Goal: Task Accomplishment & Management: Use online tool/utility

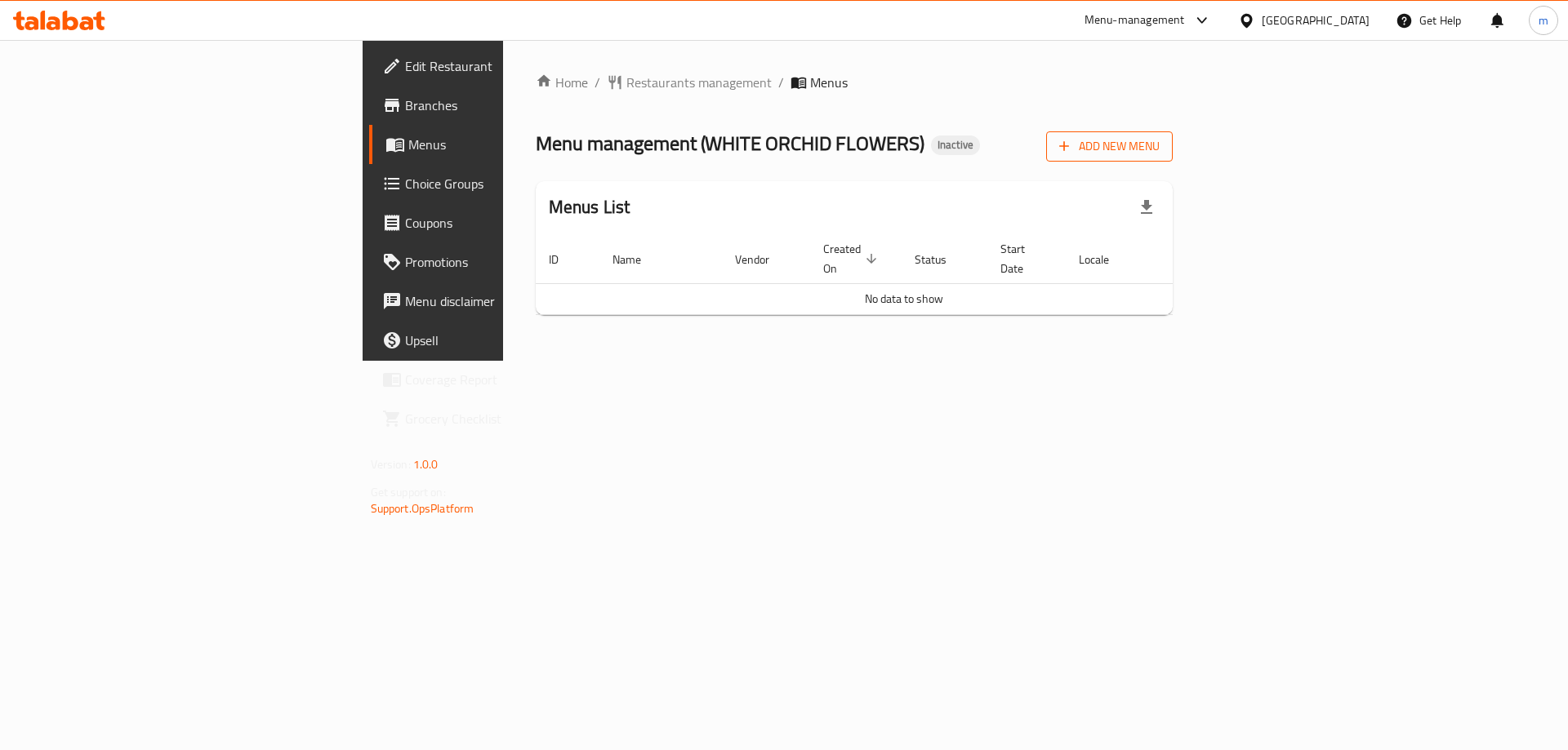
click at [1160, 145] on span "Add New Menu" at bounding box center [1109, 146] width 100 height 21
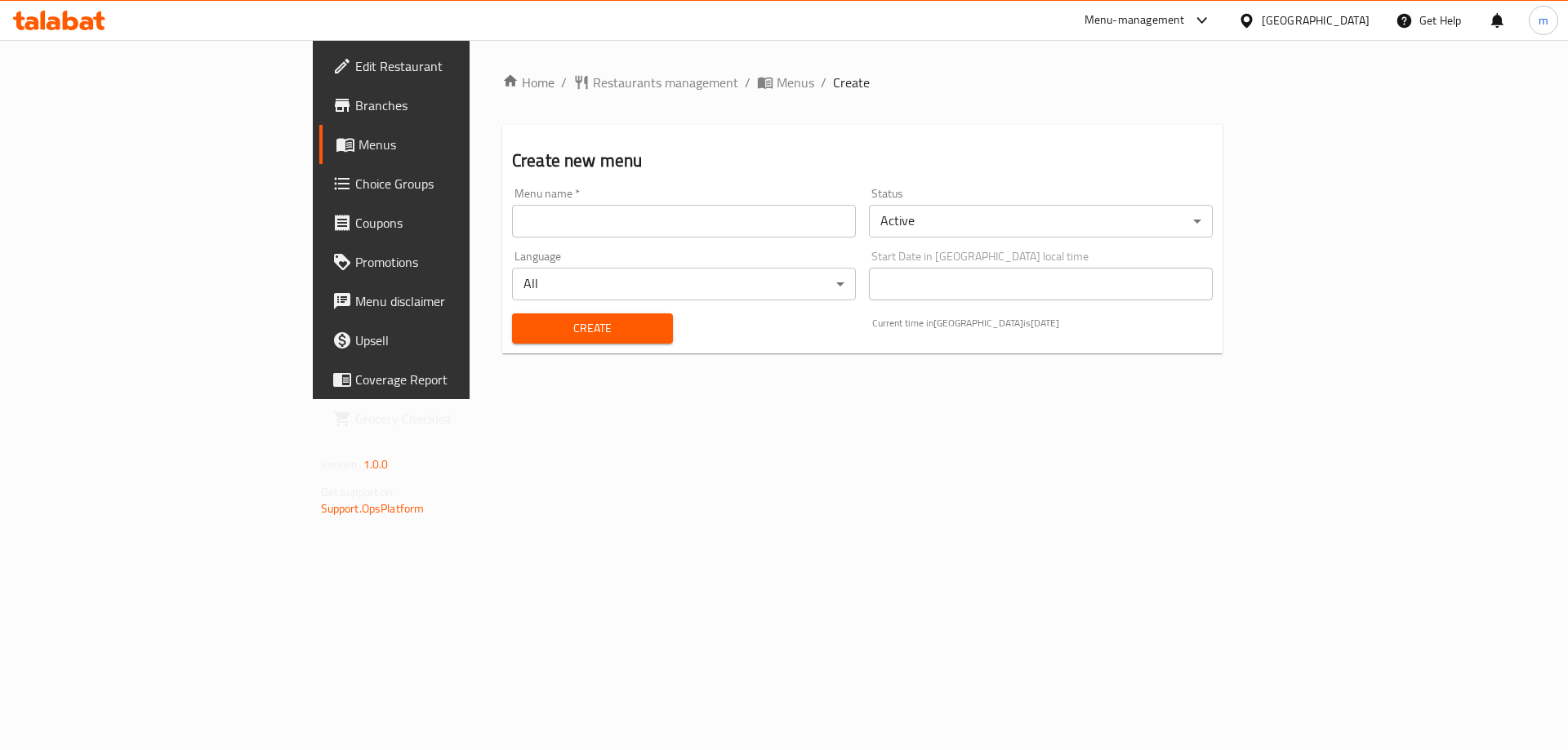
click at [697, 228] on input "text" at bounding box center [684, 221] width 344 height 33
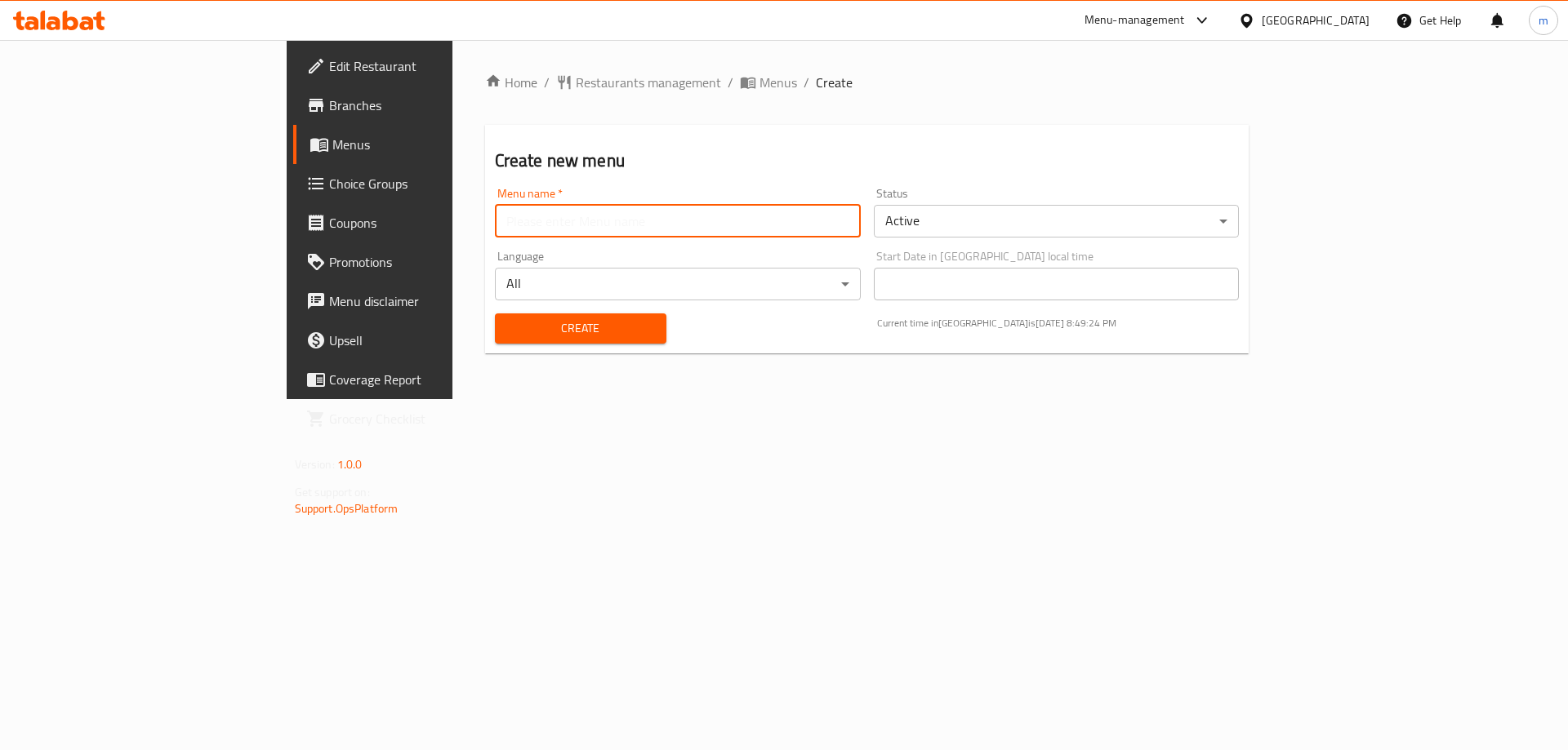
type input "final menu"
click at [508, 331] on span "Create" at bounding box center [580, 329] width 146 height 21
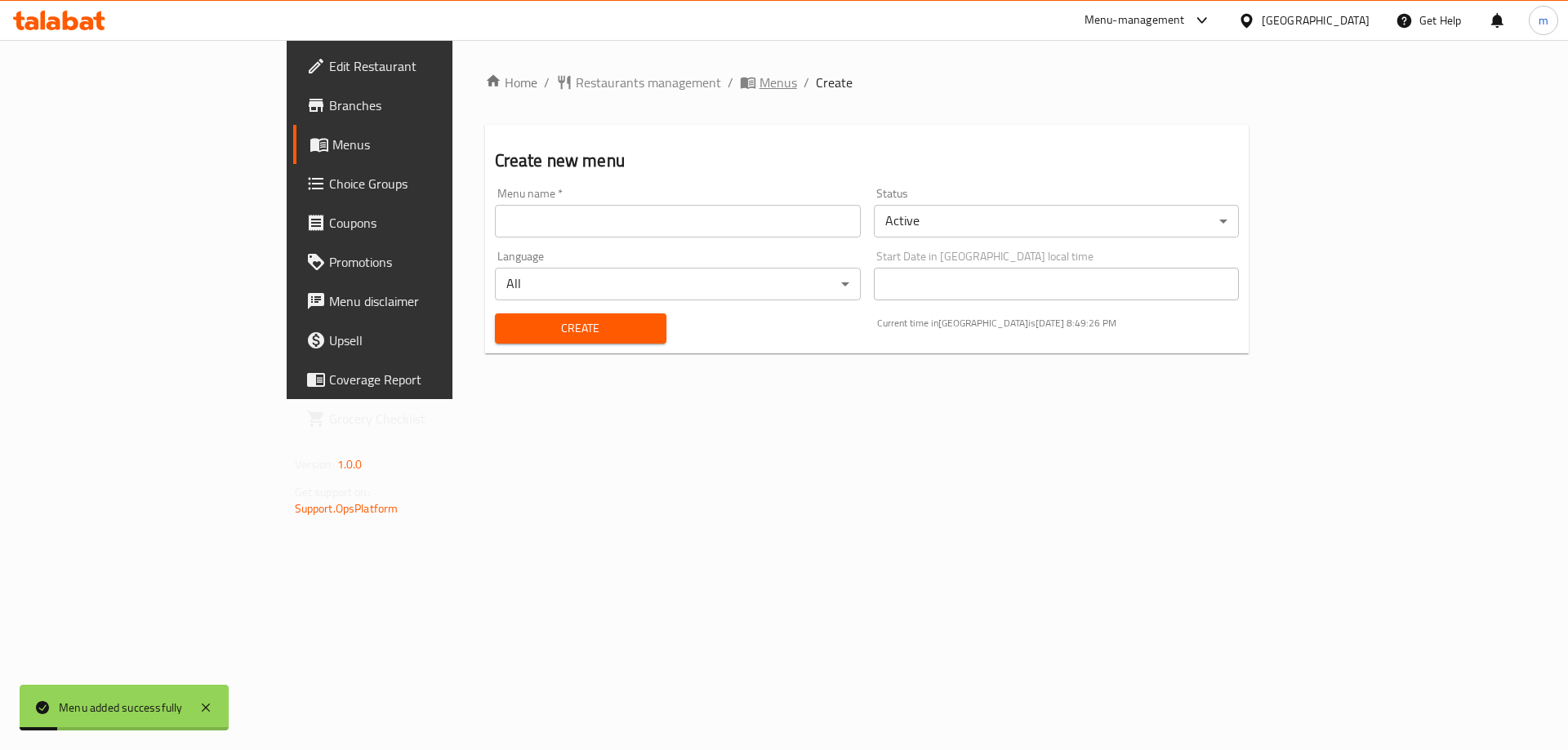
click at [759, 79] on span "Menus" at bounding box center [778, 82] width 38 height 20
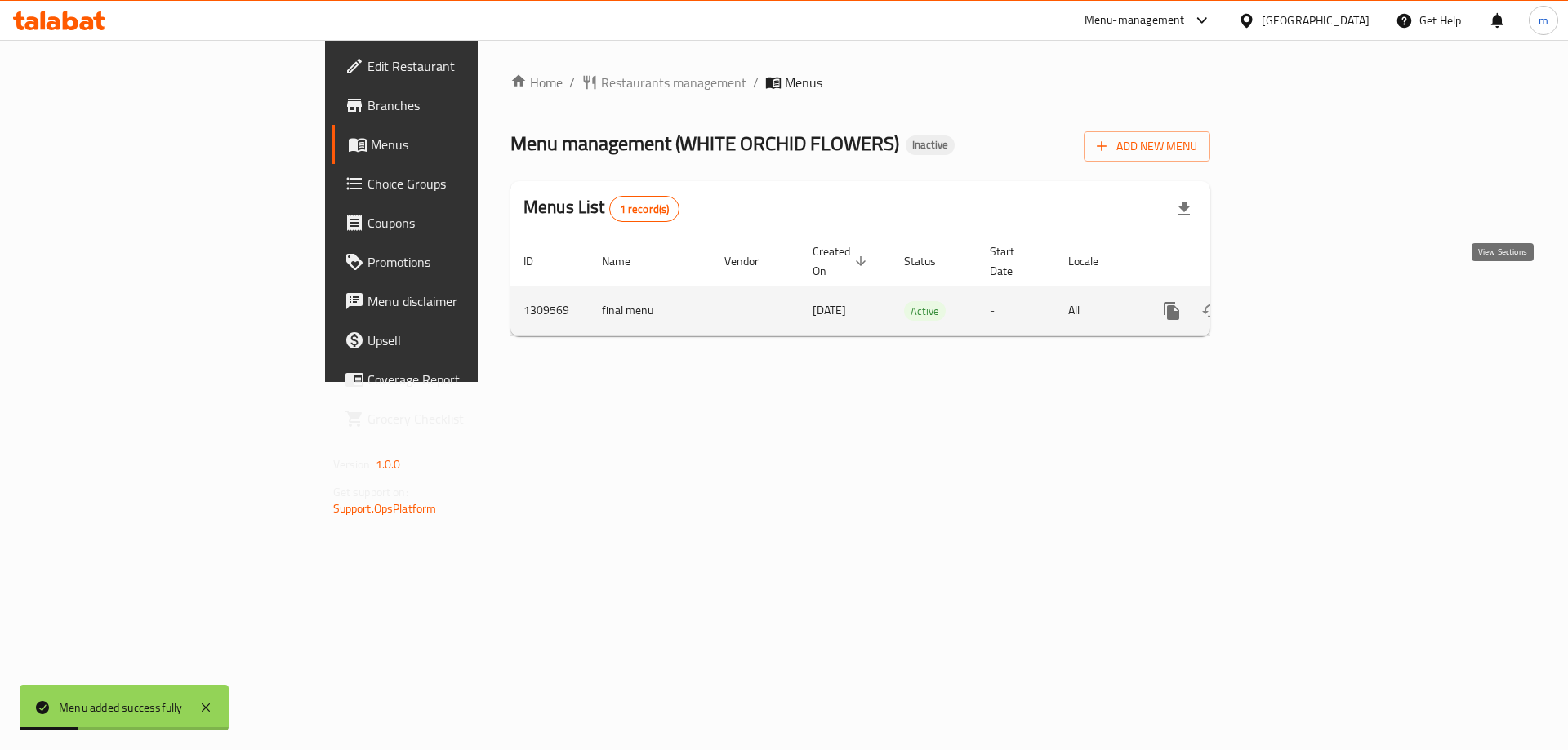
click at [1299, 301] on icon "enhanced table" at bounding box center [1289, 311] width 20 height 20
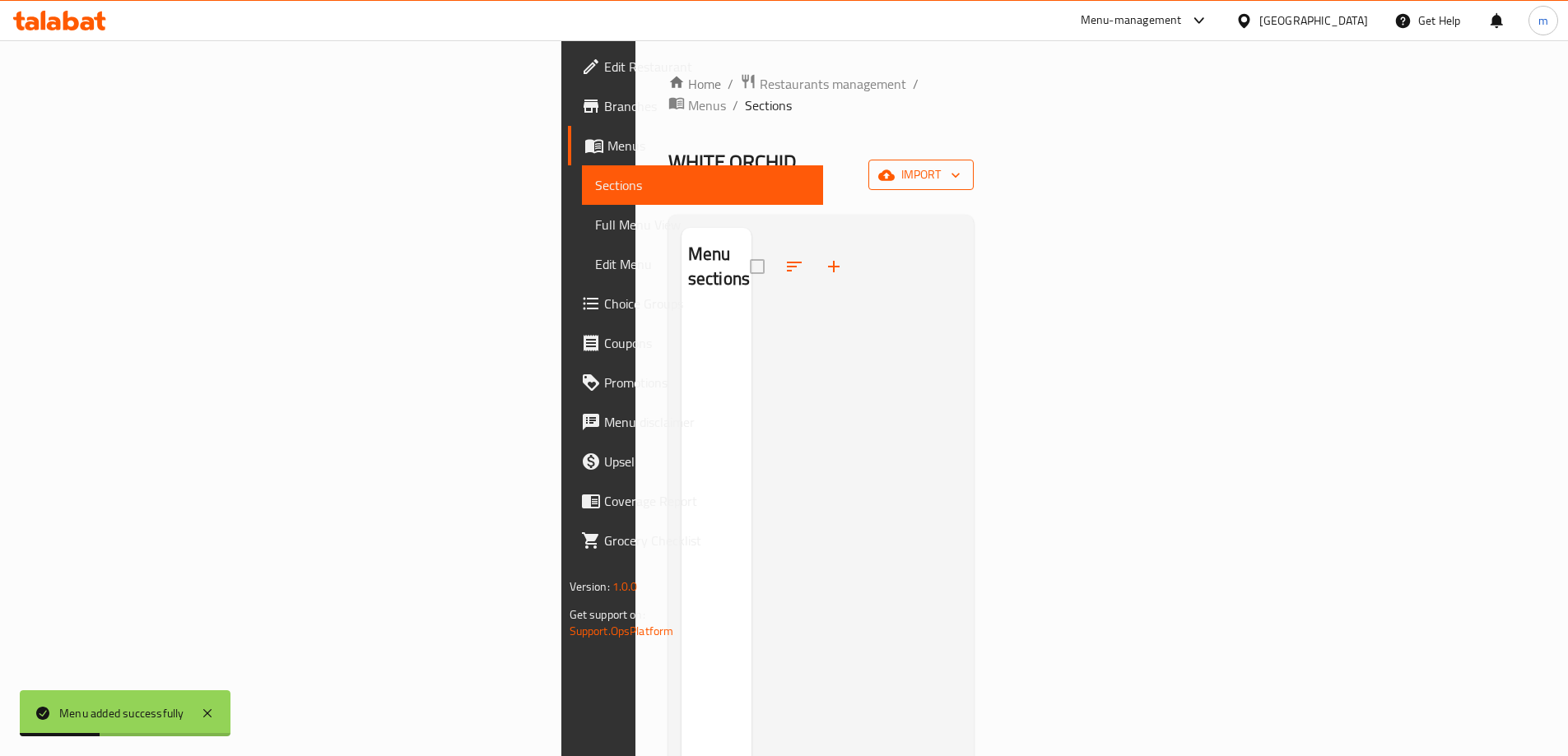
click at [964, 167] on icon "button" at bounding box center [955, 174] width 16 height 16
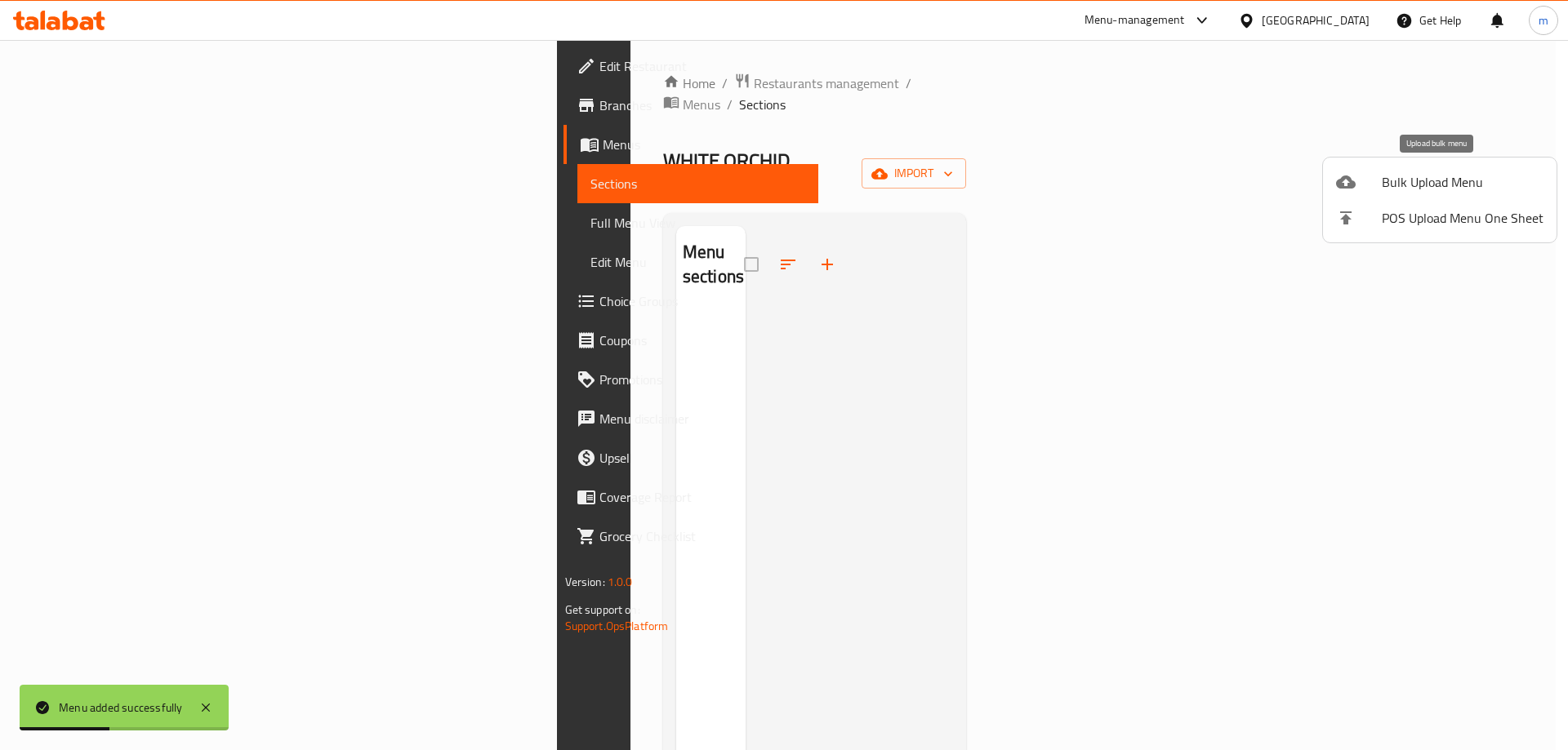
click at [1365, 187] on div at bounding box center [1358, 181] width 45 height 20
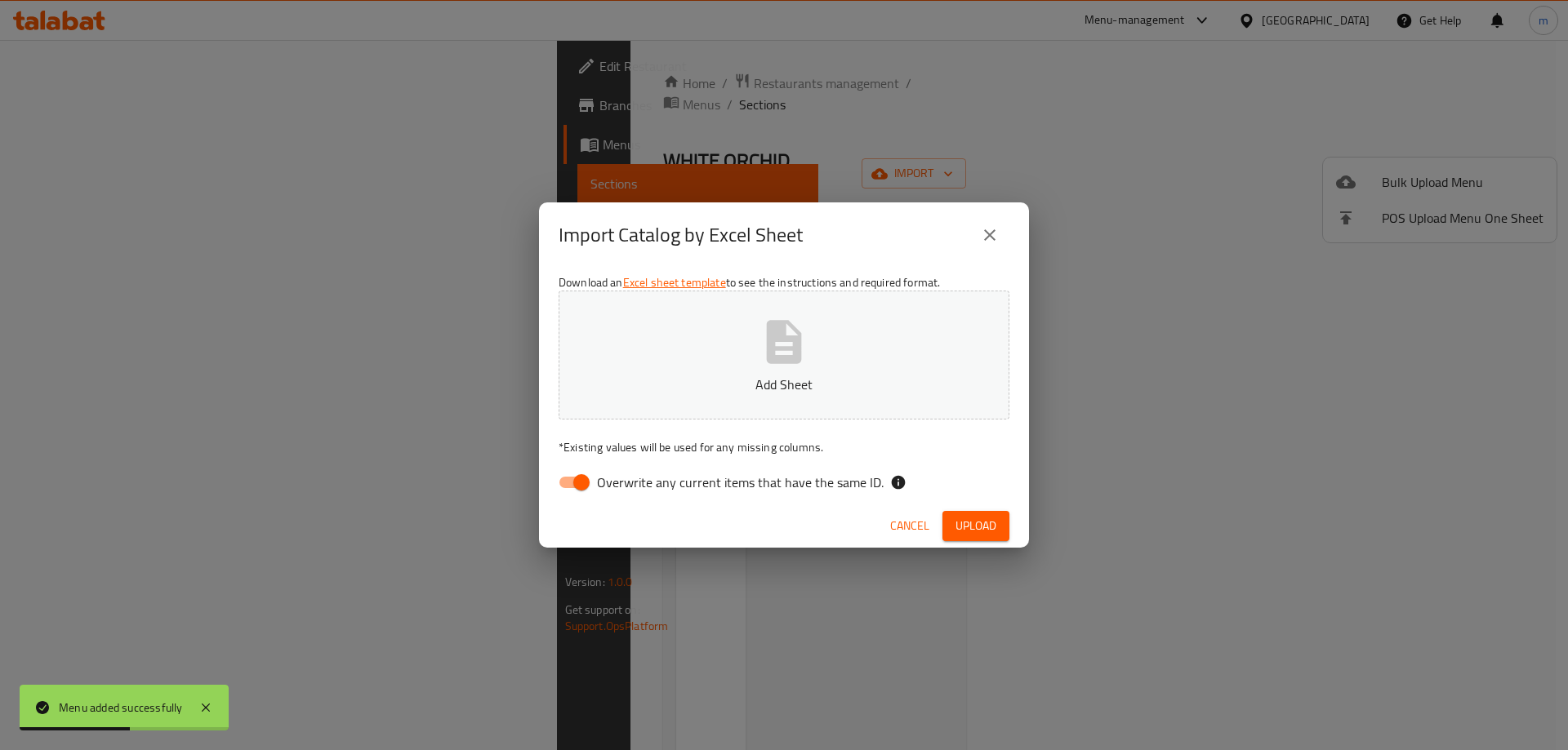
click at [784, 491] on span "Overwrite any current items that have the same ID." at bounding box center [739, 482] width 286 height 20
click at [628, 491] on input "Overwrite any current items that have the same ID." at bounding box center [581, 482] width 93 height 31
checkbox input "false"
click at [982, 526] on span "Upload" at bounding box center [975, 526] width 41 height 21
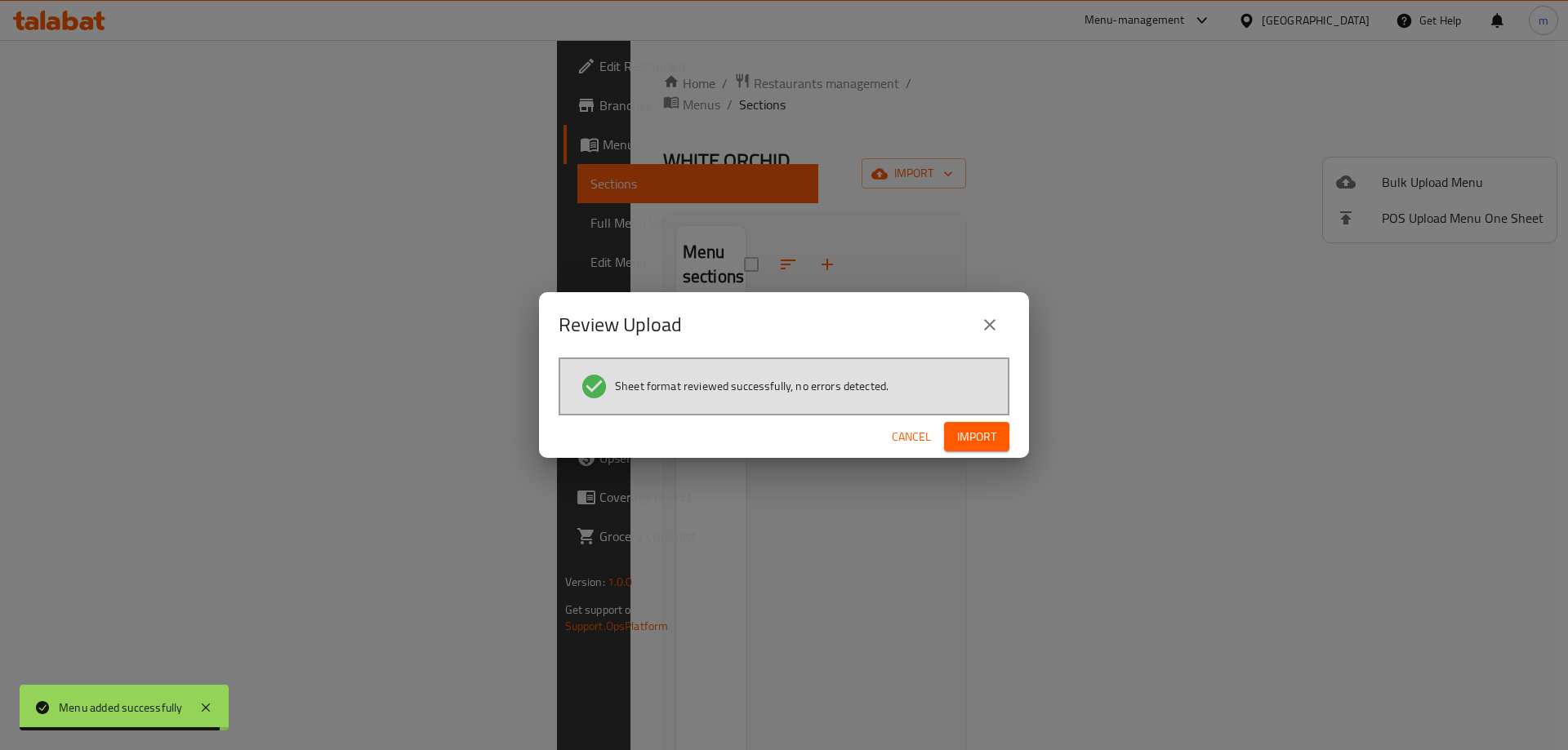
click at [987, 438] on span "Import" at bounding box center [975, 437] width 39 height 21
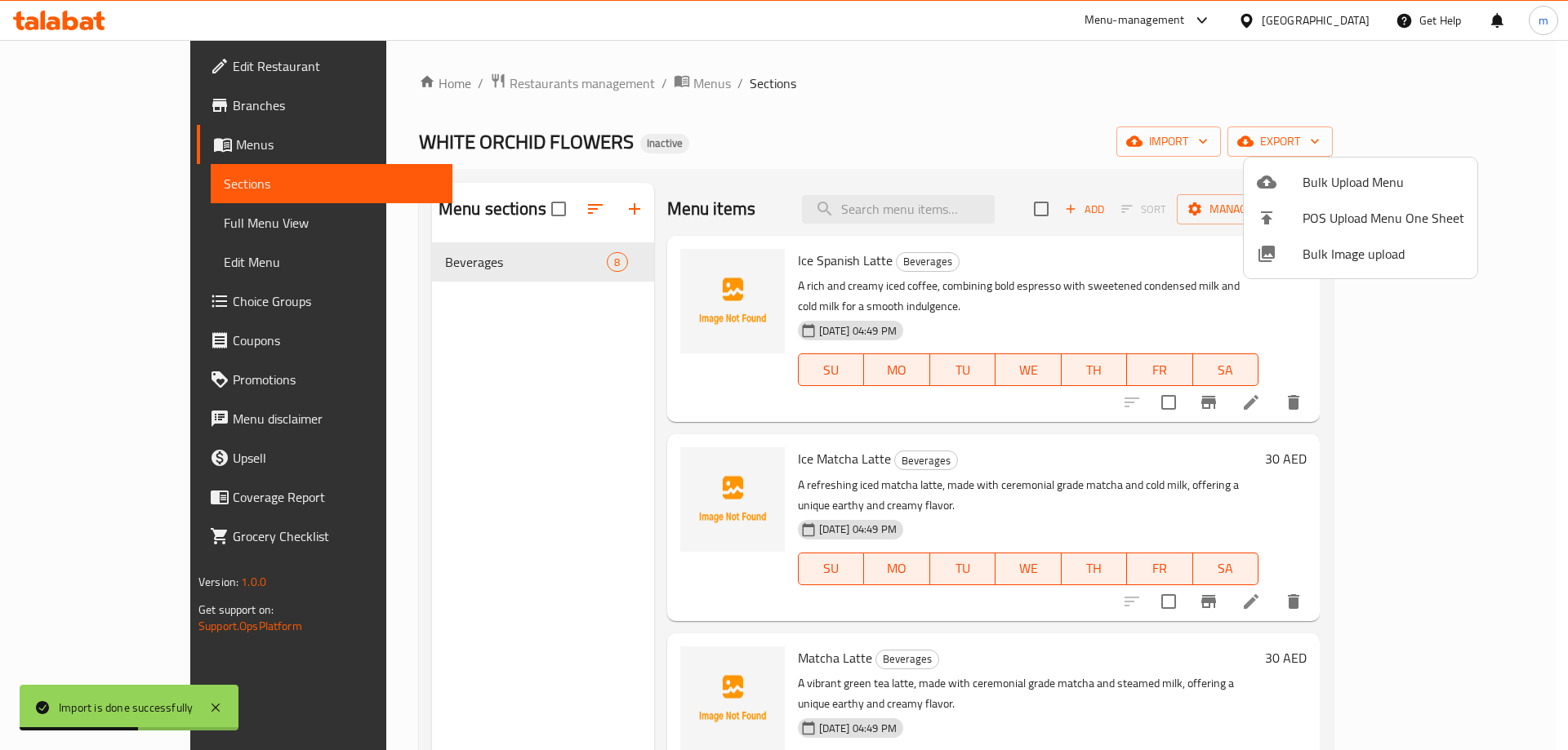
click at [968, 108] on div at bounding box center [784, 375] width 1568 height 750
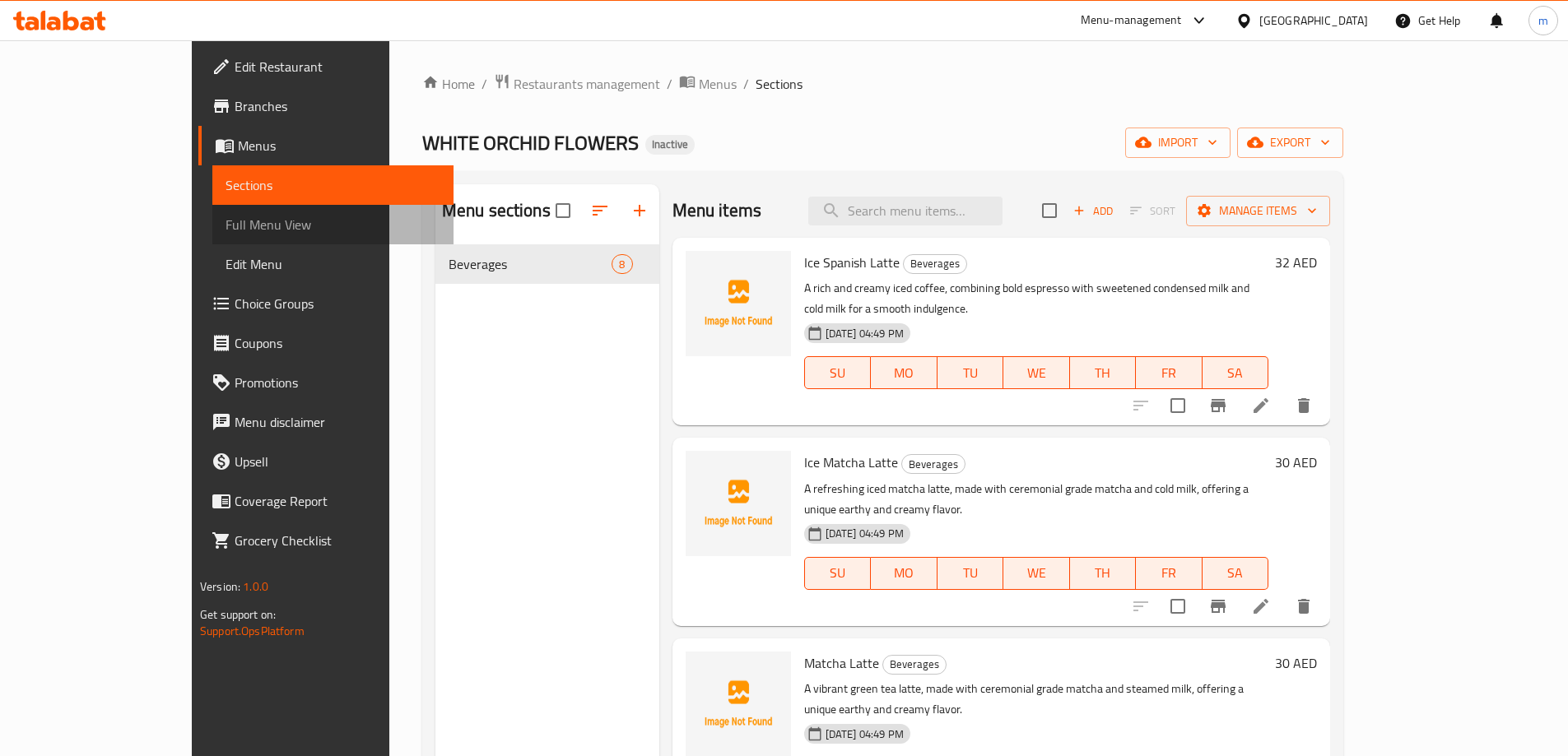
click at [226, 221] on span "Full Menu View" at bounding box center [332, 224] width 214 height 20
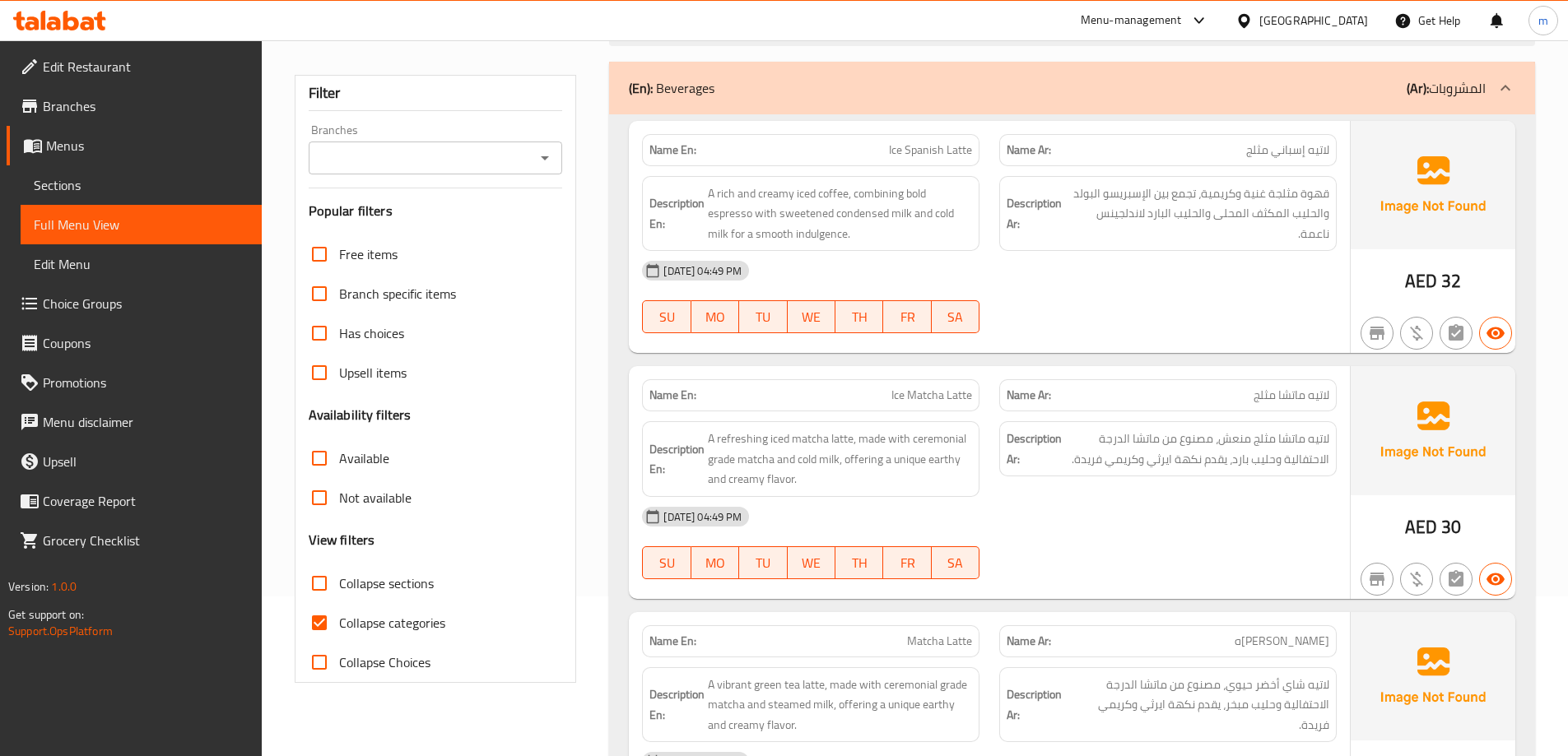
scroll to position [165, 0]
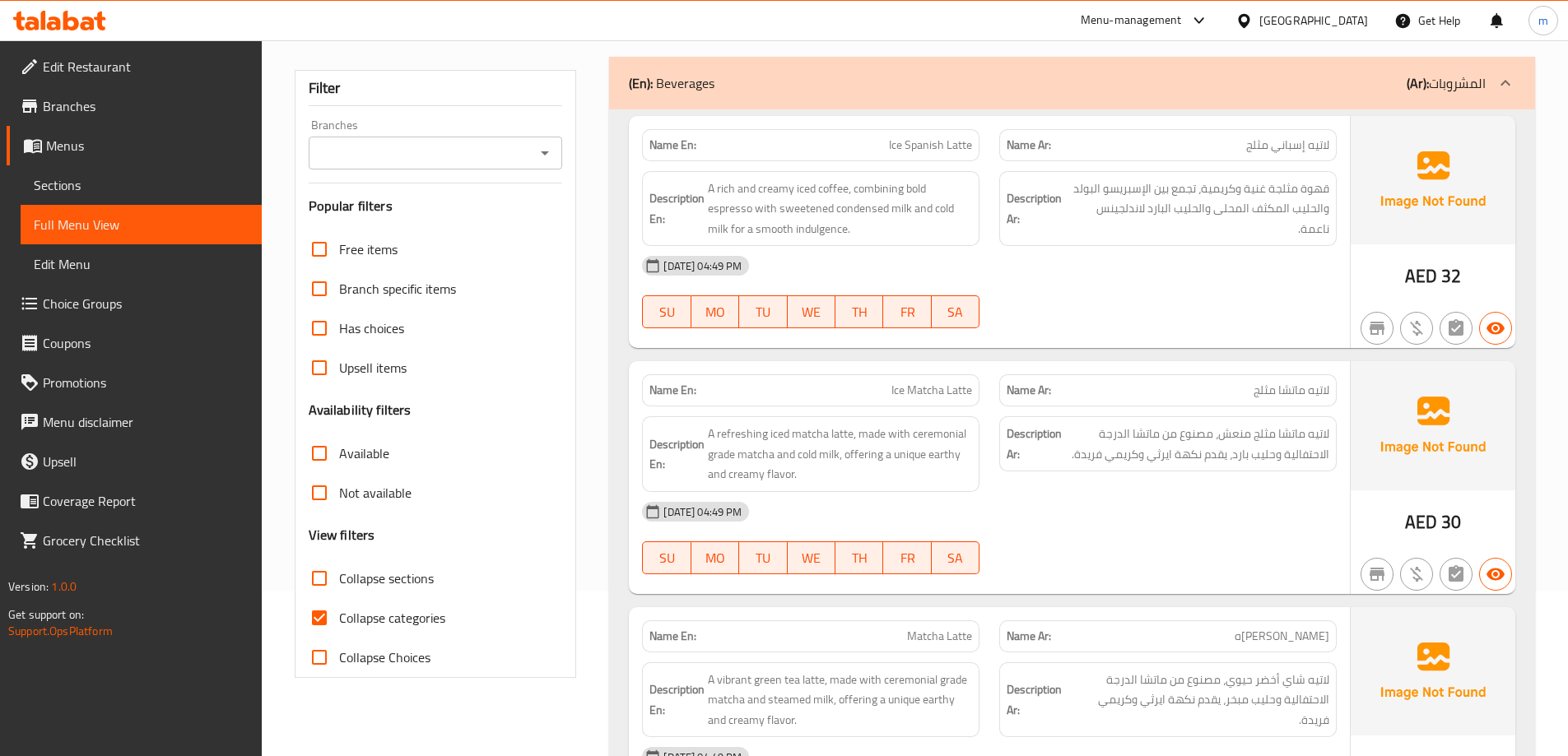
click at [395, 615] on span "Collapse categories" at bounding box center [392, 617] width 106 height 20
click at [339, 615] on input "Collapse categories" at bounding box center [318, 617] width 39 height 39
checkbox input "false"
click at [1276, 298] on div "[DATE] 04:49 PM SU MO TU WE TH FR SA" at bounding box center [989, 291] width 714 height 92
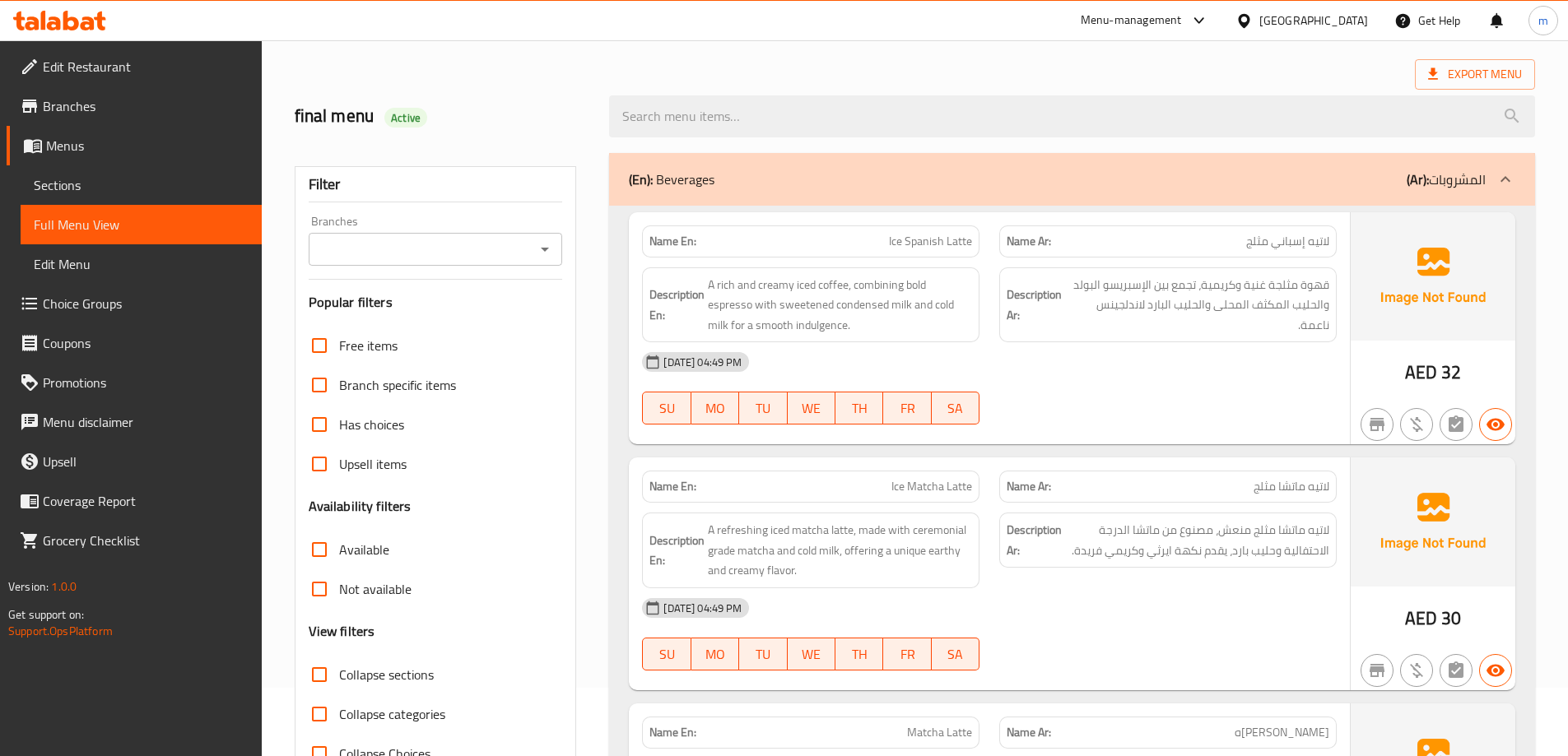
scroll to position [0, 0]
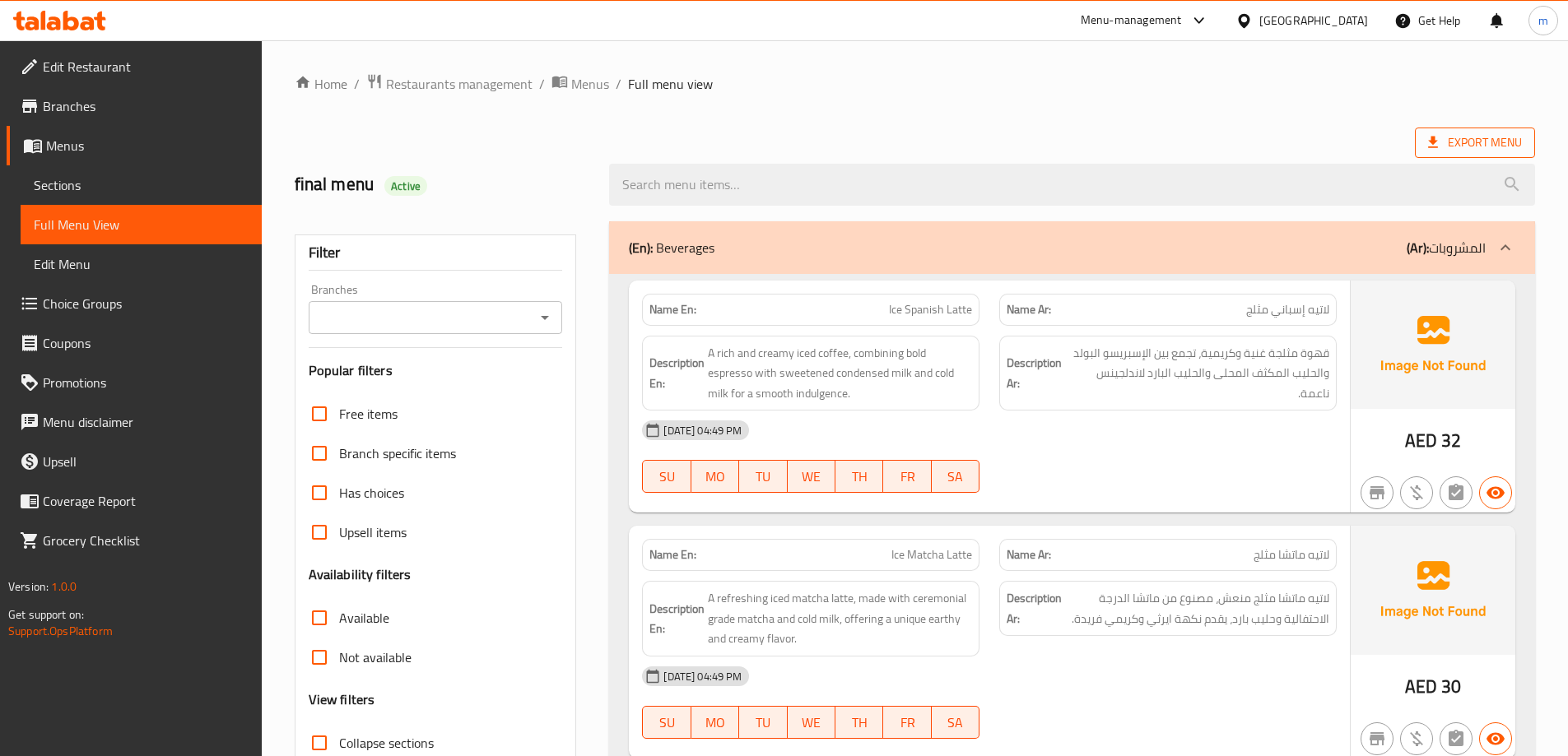
click at [1454, 151] on span "Export Menu" at bounding box center [1475, 143] width 93 height 21
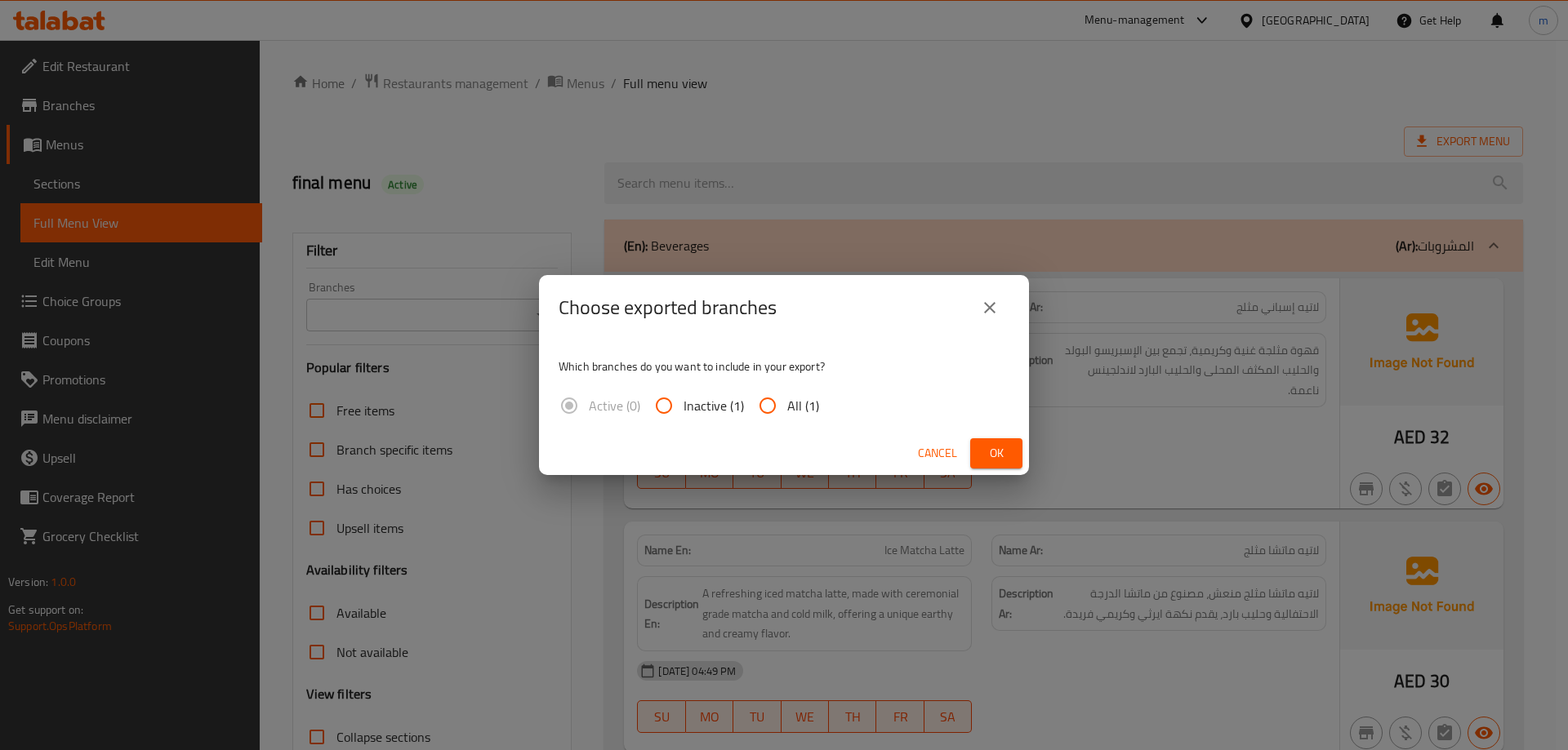
click at [792, 414] on span "All (1)" at bounding box center [803, 405] width 32 height 20
click at [787, 414] on input "All (1)" at bounding box center [767, 405] width 39 height 39
radio input "true"
click at [1005, 466] on button "Ok" at bounding box center [995, 453] width 52 height 30
